Goal: Task Accomplishment & Management: Manage account settings

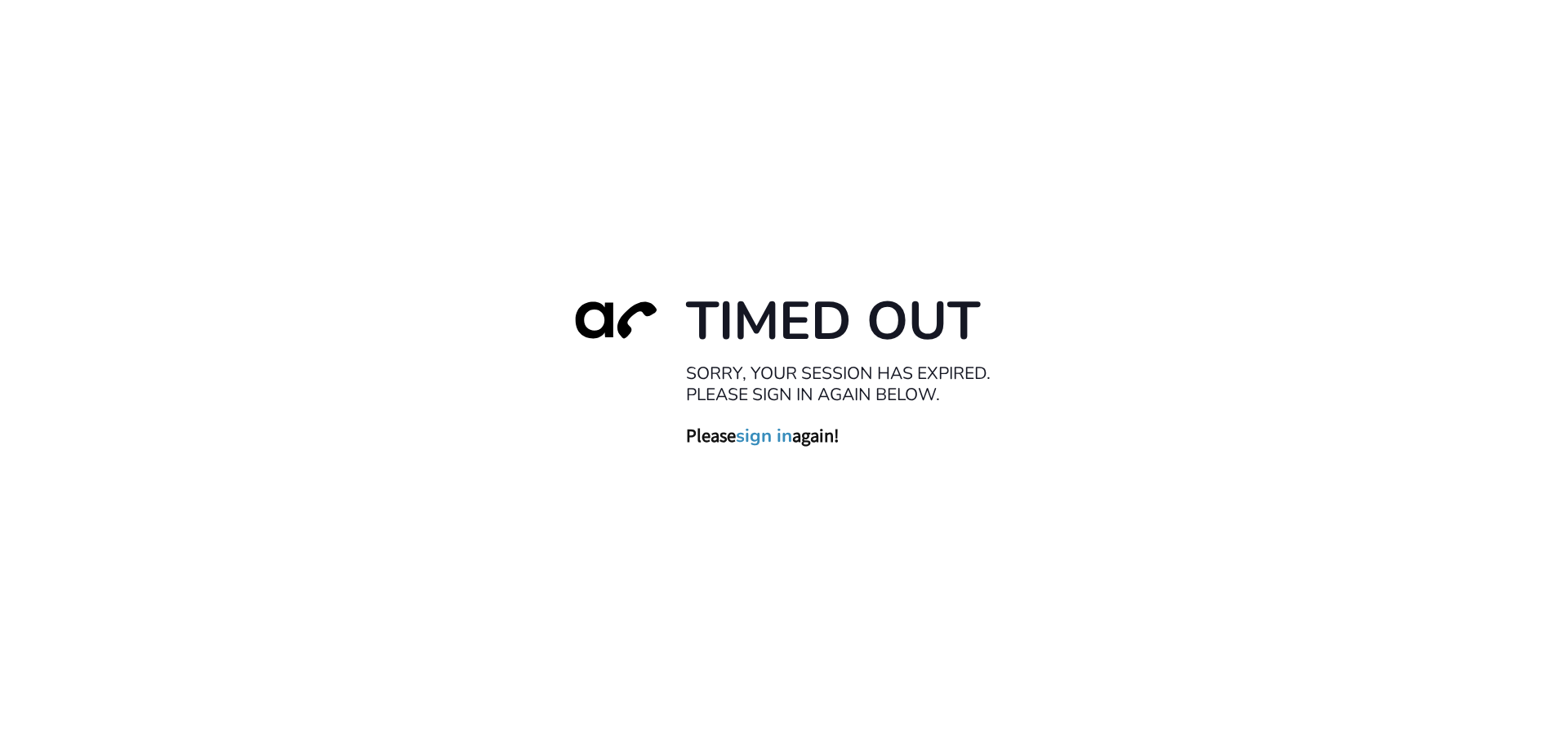
click at [769, 435] on link "sign in" at bounding box center [764, 435] width 56 height 23
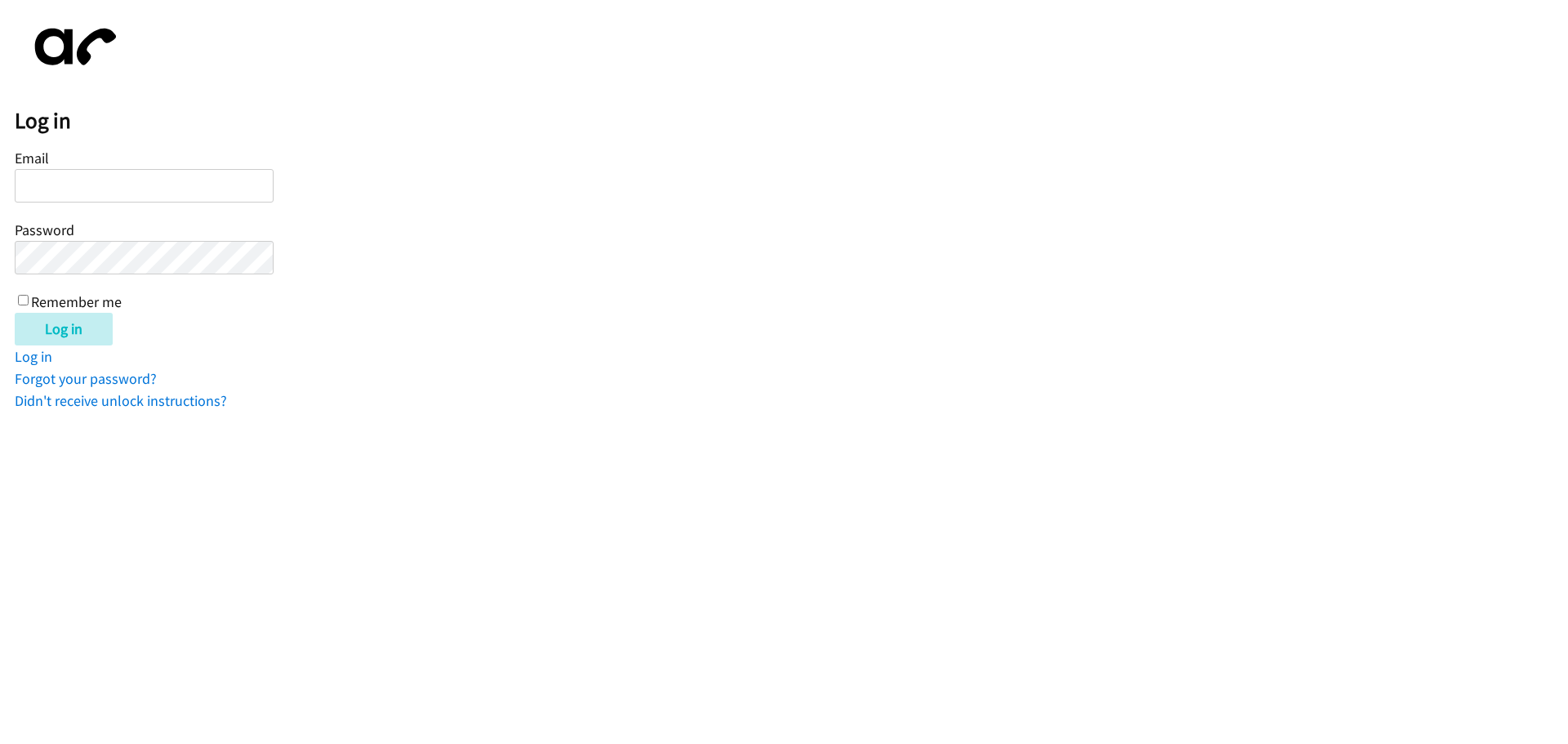
type input "[EMAIL_ADDRESS][DOMAIN_NAME]"
click at [21, 298] on input "Remember me" at bounding box center [23, 300] width 11 height 11
checkbox input "true"
click at [73, 327] on input "Log in" at bounding box center [64, 328] width 98 height 33
